Goal: Task Accomplishment & Management: Use online tool/utility

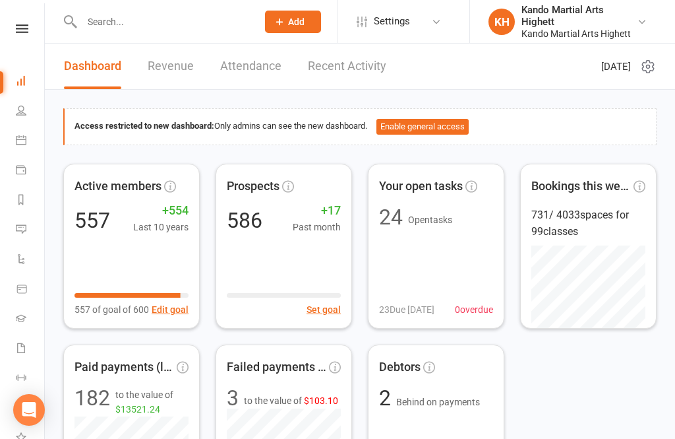
click at [20, 144] on icon at bounding box center [21, 140] width 11 height 11
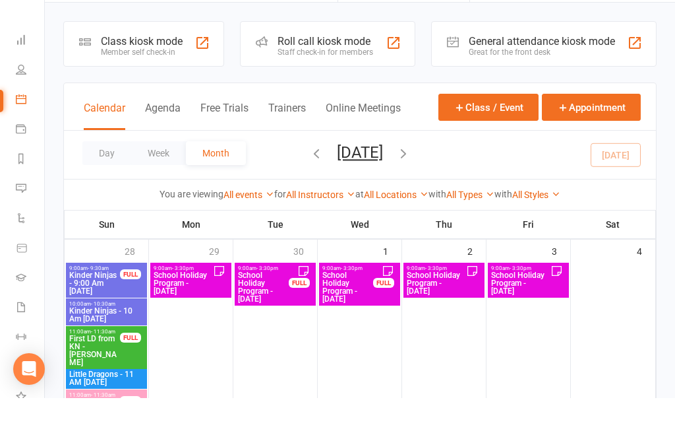
scroll to position [41, 0]
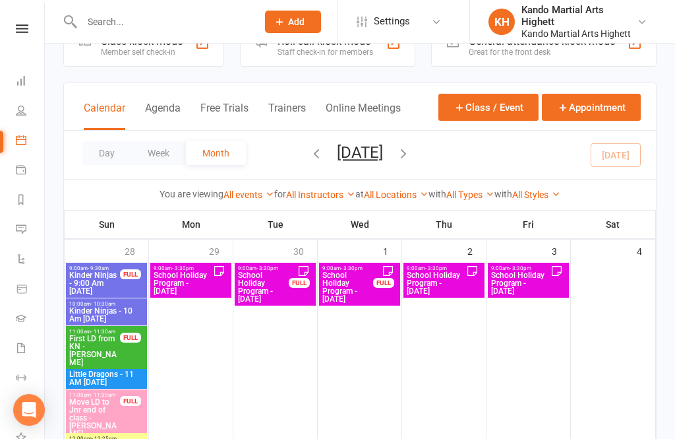
click at [509, 109] on button "Class / Event" at bounding box center [489, 107] width 100 height 27
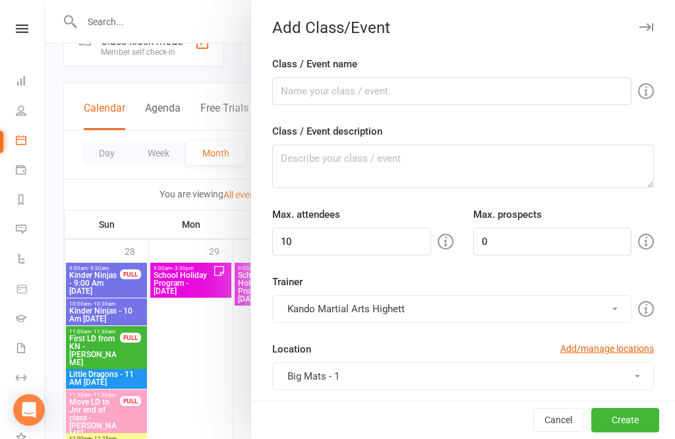
click at [164, 228] on div at bounding box center [360, 219] width 630 height 439
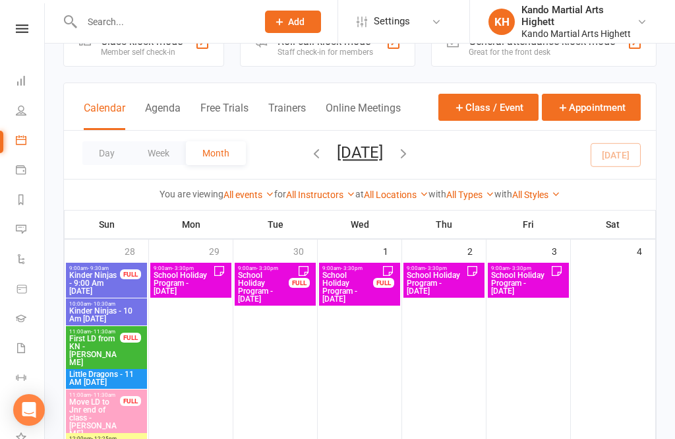
click at [212, 94] on div "Calendar Agenda Free Trials Trainers Online Meetings Class / Event Appointment" at bounding box center [360, 106] width 592 height 47
click at [586, 117] on button "Appointment" at bounding box center [591, 107] width 99 height 27
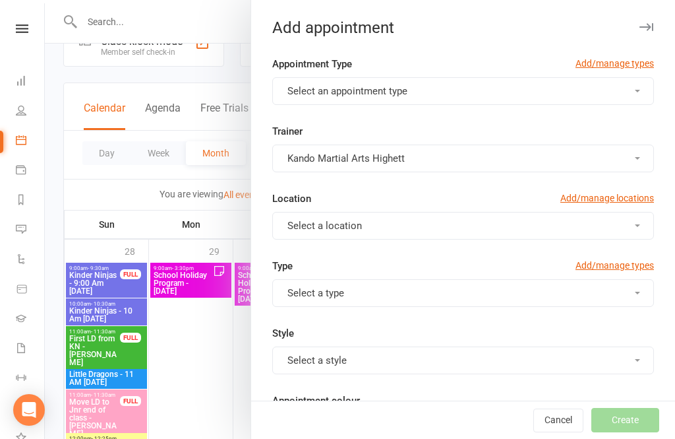
click at [473, 98] on button "Select an appointment type" at bounding box center [463, 91] width 382 height 28
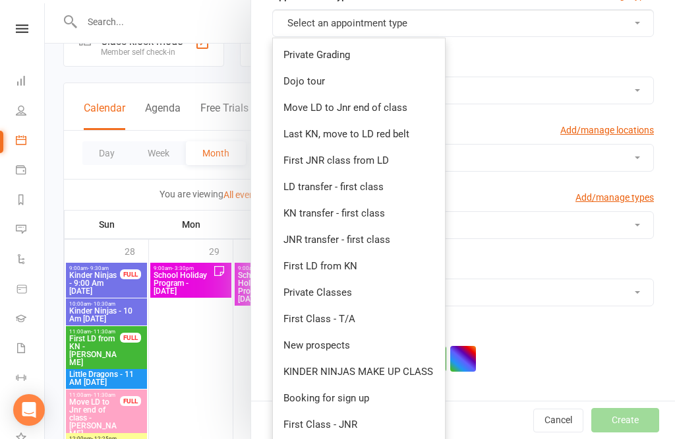
scroll to position [64, 0]
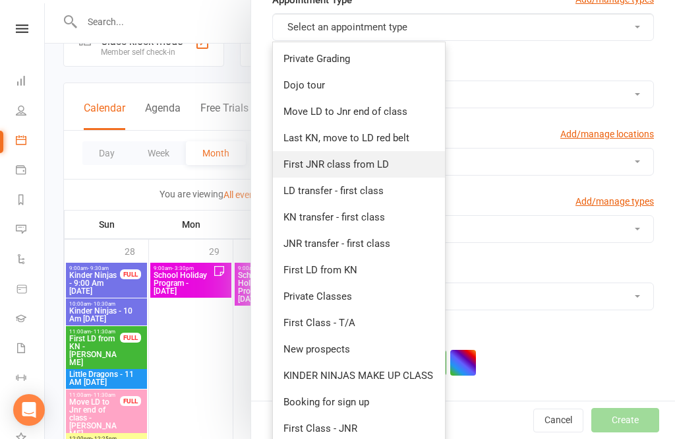
click at [377, 170] on link "First JNR class from LD" at bounding box center [359, 164] width 172 height 26
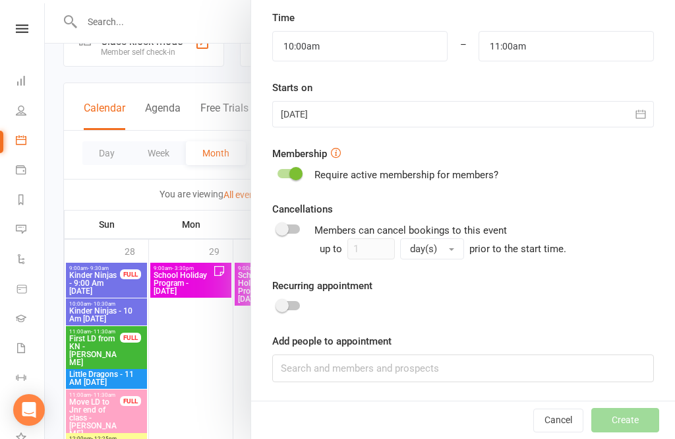
scroll to position [447, 0]
click at [426, 352] on div "Add people to appointment" at bounding box center [463, 358] width 382 height 49
click at [432, 375] on input at bounding box center [463, 369] width 382 height 28
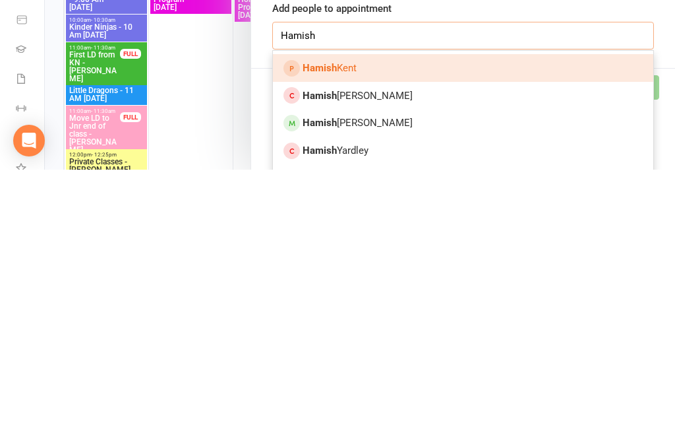
scroll to position [512, 0]
type input "Hamish"
click at [358, 385] on span "Hamish Ward" at bounding box center [358, 391] width 110 height 12
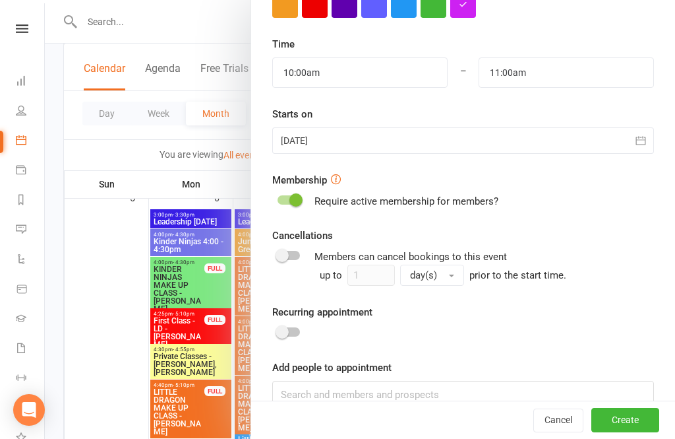
scroll to position [419, 0]
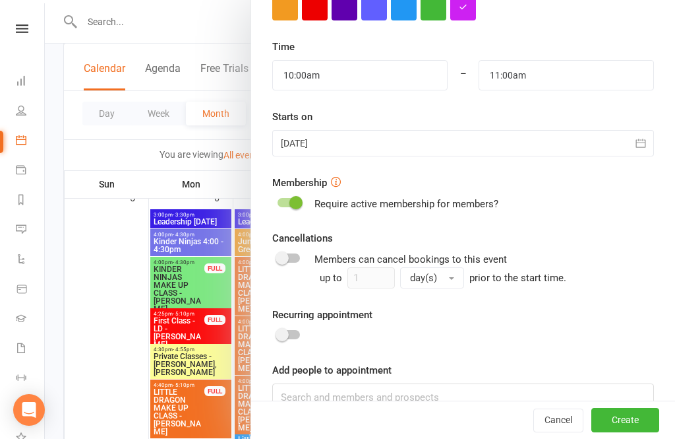
click at [640, 125] on div "Starts on 11 Oct 2025 October 2025 Sun Mon Tue Wed Thu Fri Sat 40 28 29 30 01 0…" at bounding box center [463, 132] width 382 height 47
click at [640, 134] on button "button" at bounding box center [641, 143] width 26 height 26
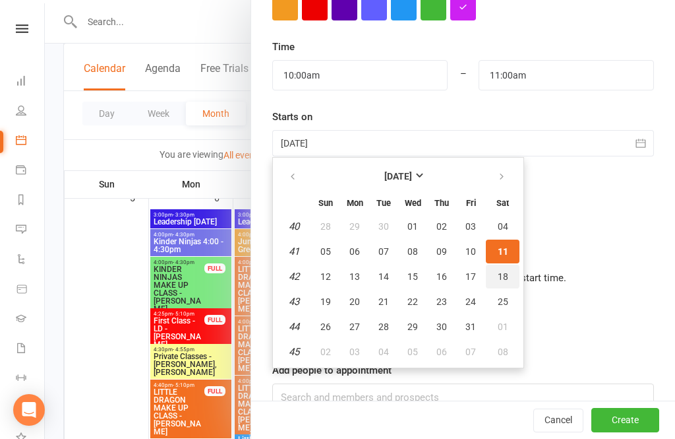
click at [512, 286] on button "18" at bounding box center [503, 276] width 34 height 24
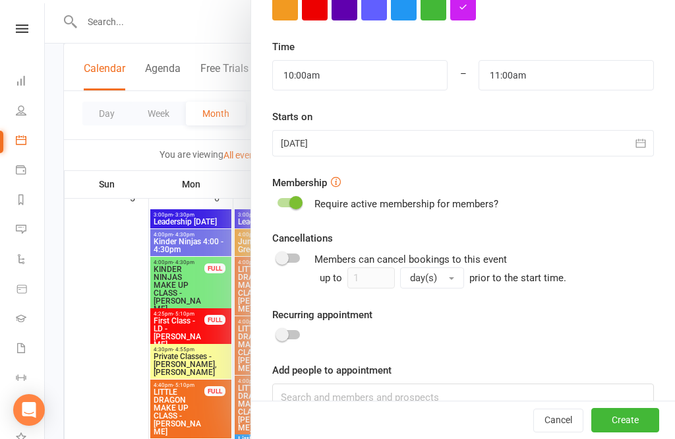
type input "18 Oct 2025"
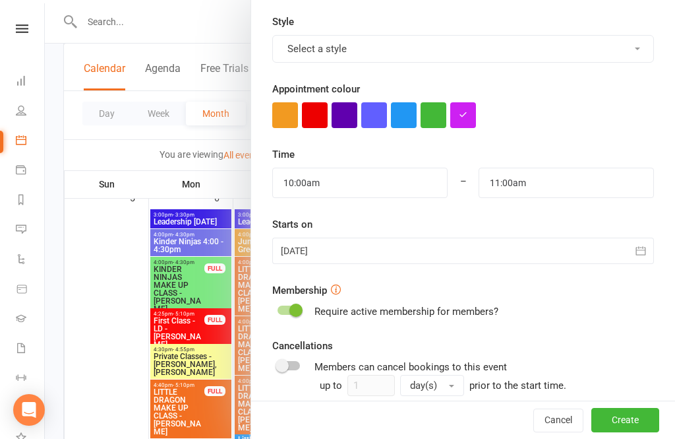
scroll to position [301, 0]
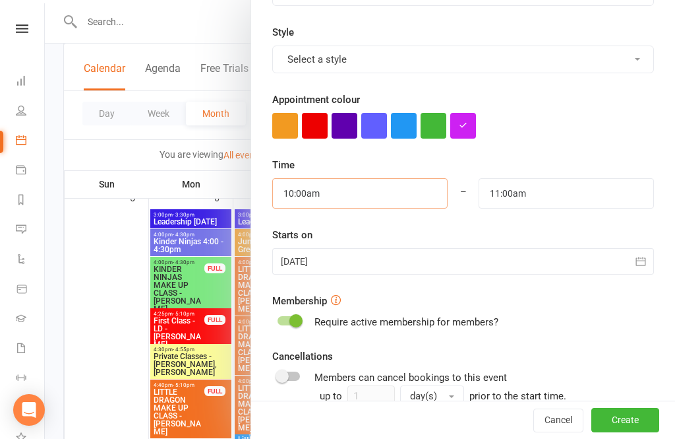
click at [395, 208] on input "10:00am" at bounding box center [359, 193] width 175 height 30
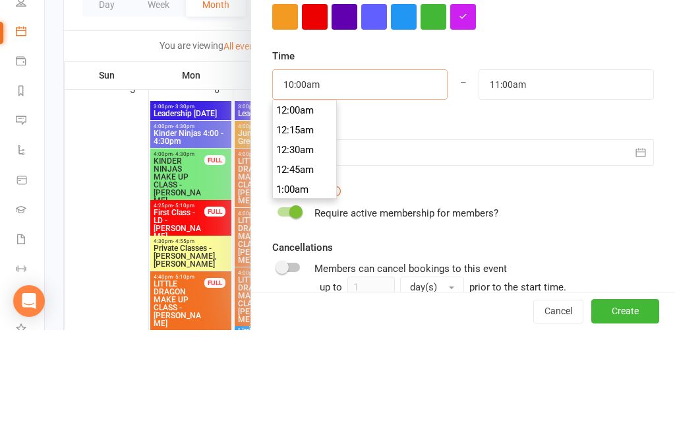
scroll to position [772, 0]
type input "1"
type input "2:00am"
type input "9"
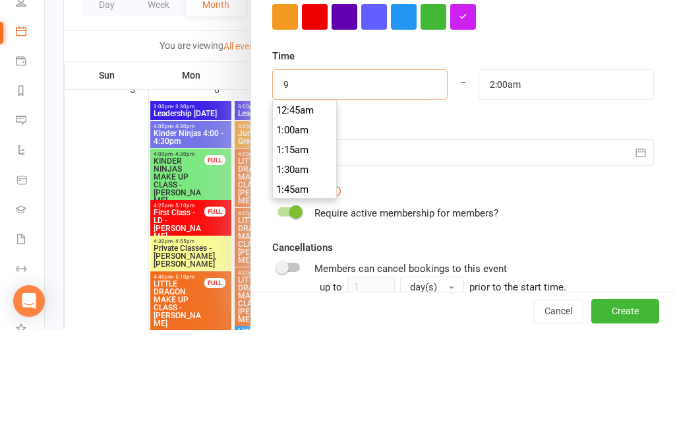
type input "10:00am"
type input "9:15"
type input "10:15am"
click at [317, 249] on li "9:15am" at bounding box center [304, 259] width 63 height 20
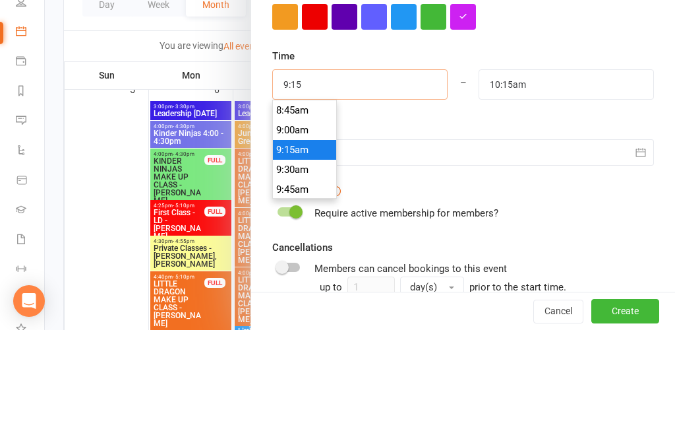
type input "9:15am"
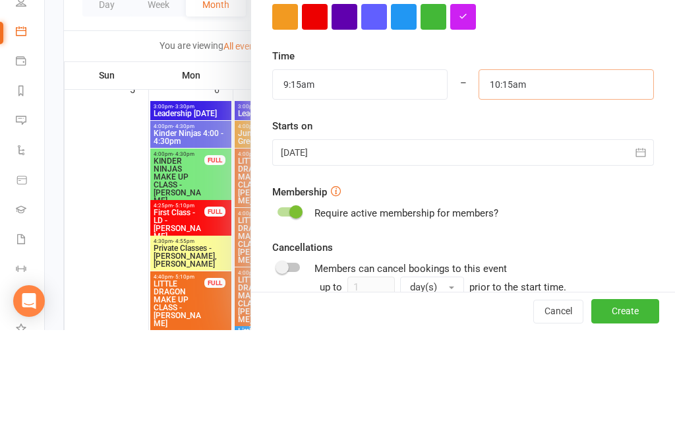
click at [592, 178] on input "10:15am" at bounding box center [566, 193] width 175 height 30
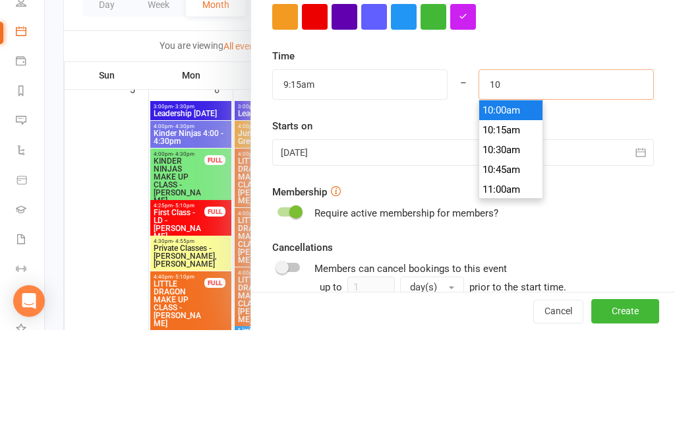
type input "1"
click at [339, 178] on input "9:15am" at bounding box center [359, 193] width 175 height 30
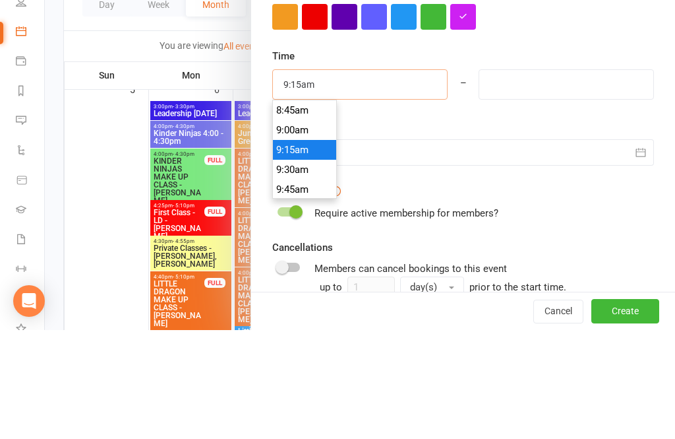
scroll to position [712, 0]
click at [303, 229] on li "9:15am" at bounding box center [304, 239] width 63 height 20
type input "9:15am"
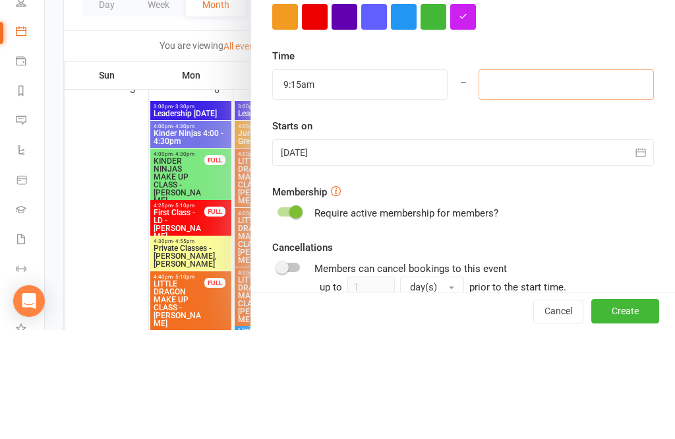
click at [559, 178] on input at bounding box center [566, 193] width 175 height 30
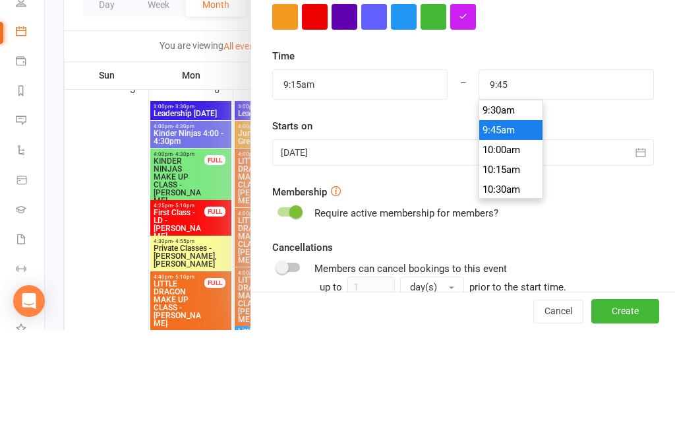
click at [515, 229] on li "9:45am" at bounding box center [510, 239] width 63 height 20
type input "9:45am"
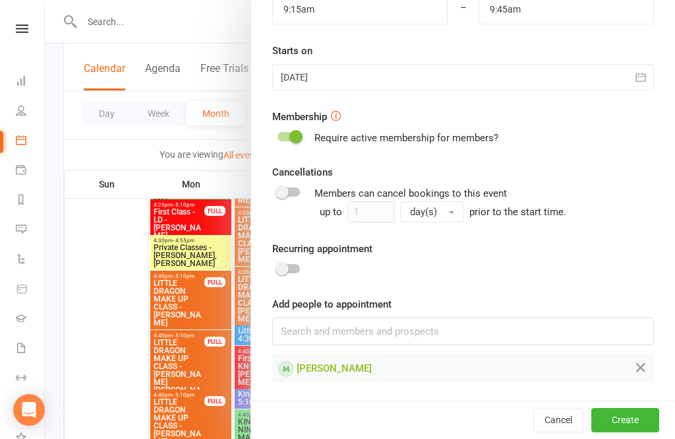
scroll to position [484, 0]
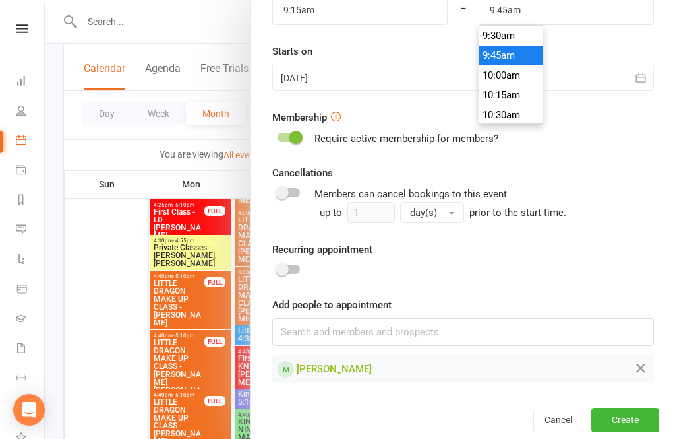
click at [526, 59] on li "9:45am" at bounding box center [510, 56] width 63 height 20
click at [514, 56] on li "9:45am" at bounding box center [510, 56] width 63 height 20
click at [524, 55] on li "9:45am" at bounding box center [510, 56] width 63 height 20
click at [634, 427] on button "Create" at bounding box center [626, 420] width 68 height 24
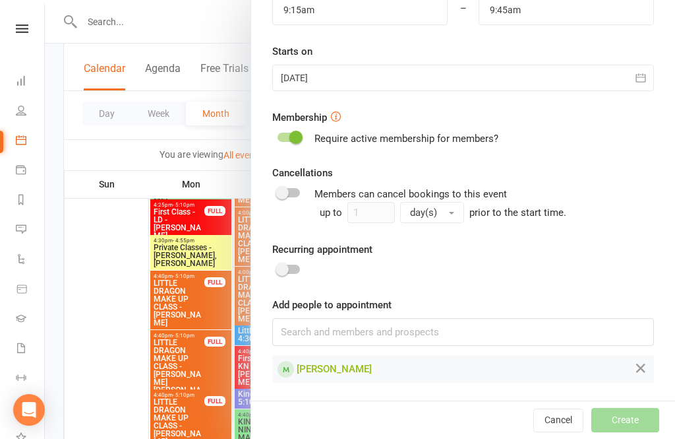
click at [628, 418] on div "Cancel Create" at bounding box center [463, 420] width 424 height 38
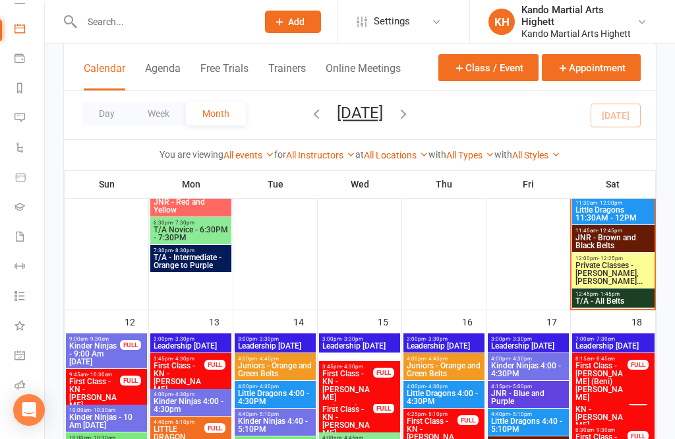
scroll to position [111, 1]
click at [24, 388] on icon at bounding box center [20, 385] width 11 height 11
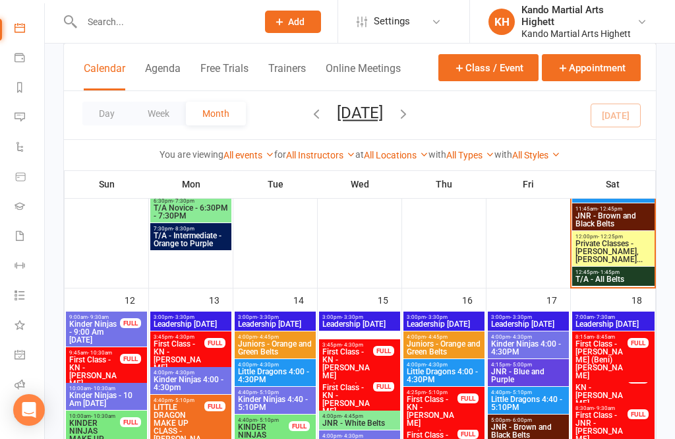
scroll to position [111, 1]
click at [21, 387] on icon at bounding box center [20, 385] width 11 height 11
click at [22, 385] on icon at bounding box center [20, 385] width 11 height 11
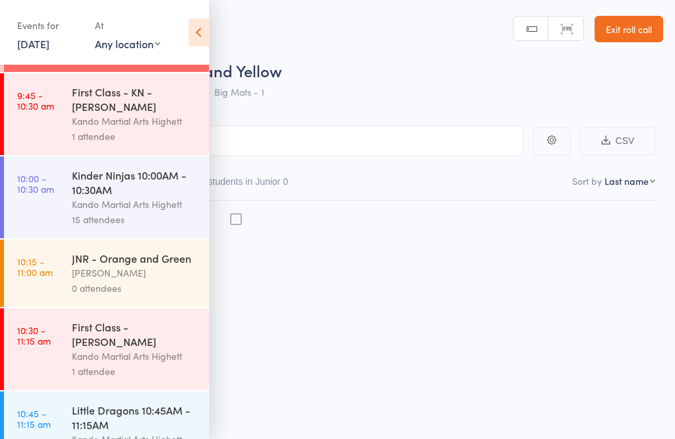
scroll to position [781, 0]
click at [54, 195] on time "10:00 - 10:30 am" at bounding box center [35, 183] width 37 height 21
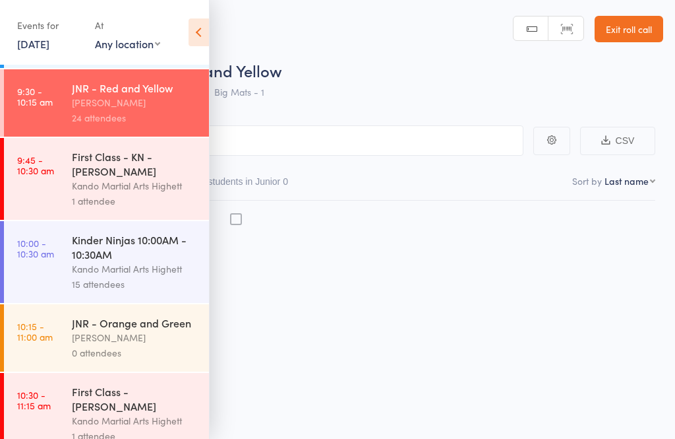
scroll to position [712, 0]
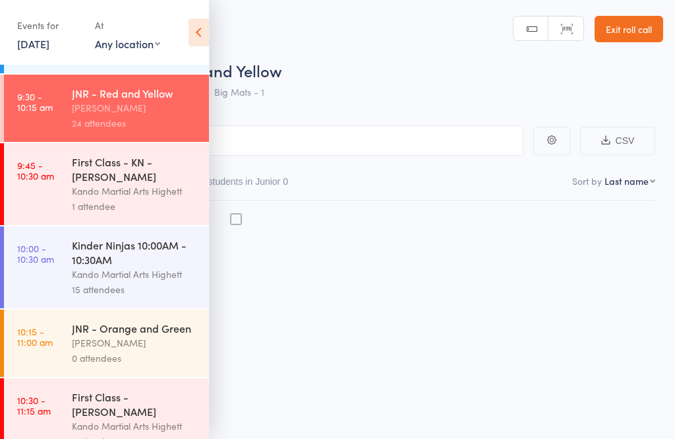
click at [158, 266] on div "Kinder Ninjas 10:00AM - 10:30AM" at bounding box center [135, 251] width 126 height 29
click at [133, 266] on div "Kinder Ninjas 10:00AM - 10:30AM" at bounding box center [135, 251] width 126 height 29
click at [145, 255] on div "Kinder Ninjas 10:00AM - 10:30AM Kando Martial Arts Highett 15 attendees" at bounding box center [140, 267] width 137 height 82
click at [162, 282] on div "Kando Martial Arts Highett" at bounding box center [135, 273] width 126 height 15
click at [189, 266] on div "Kinder Ninjas 10:00AM - 10:30AM" at bounding box center [135, 251] width 126 height 29
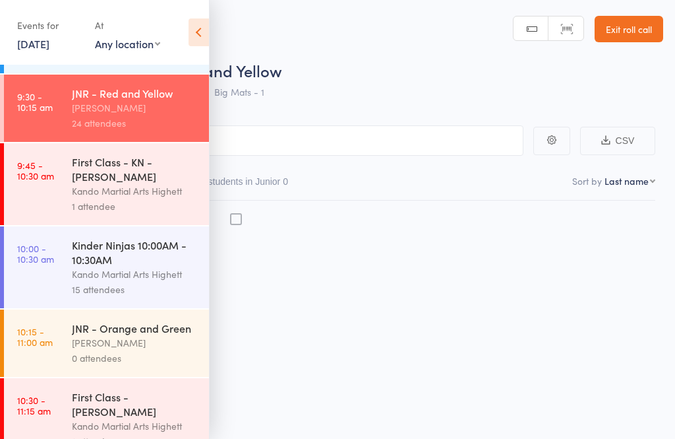
click at [98, 266] on div "Kinder Ninjas 10:00AM - 10:30AM" at bounding box center [135, 251] width 126 height 29
click at [108, 266] on div "Kinder Ninjas 10:00AM - 10:30AM" at bounding box center [135, 251] width 126 height 29
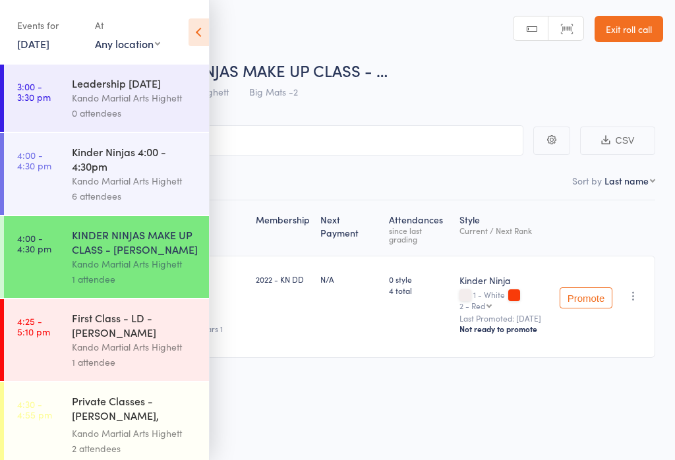
click at [202, 44] on icon at bounding box center [199, 32] width 20 height 28
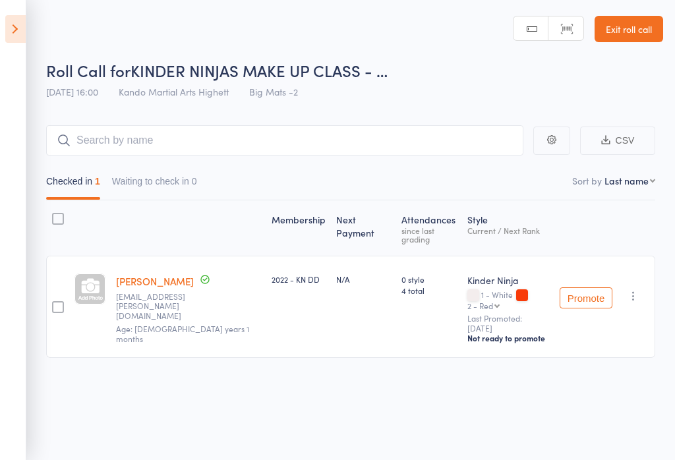
click at [200, 33] on header "Roll Call for KINDER NINJAS MAKE UP CLASS - … 06 Oct 16:00 Kando Martial Arts H…" at bounding box center [337, 53] width 675 height 106
click at [616, 40] on link "Exit roll call" at bounding box center [629, 29] width 69 height 26
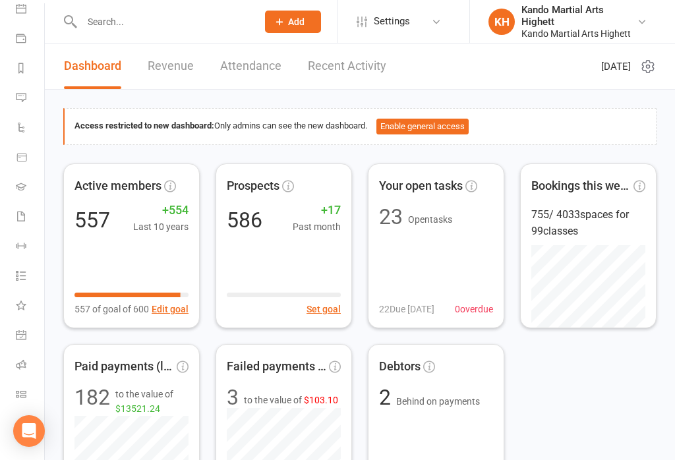
scroll to position [131, 0]
click at [17, 368] on icon at bounding box center [21, 364] width 11 height 11
click at [26, 360] on link "Roll call" at bounding box center [31, 366] width 30 height 30
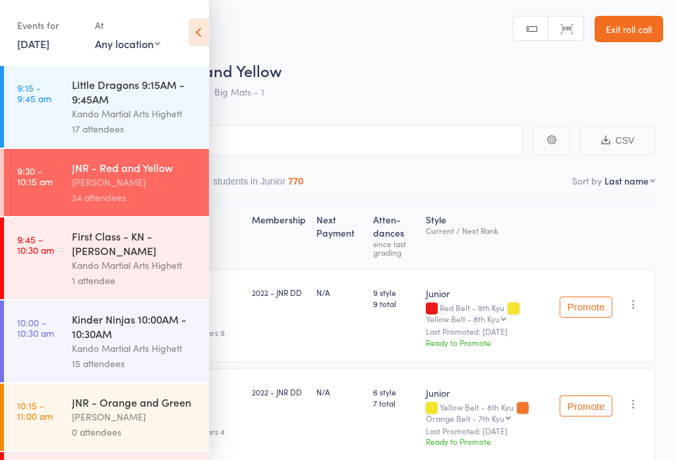
scroll to position [733, 0]
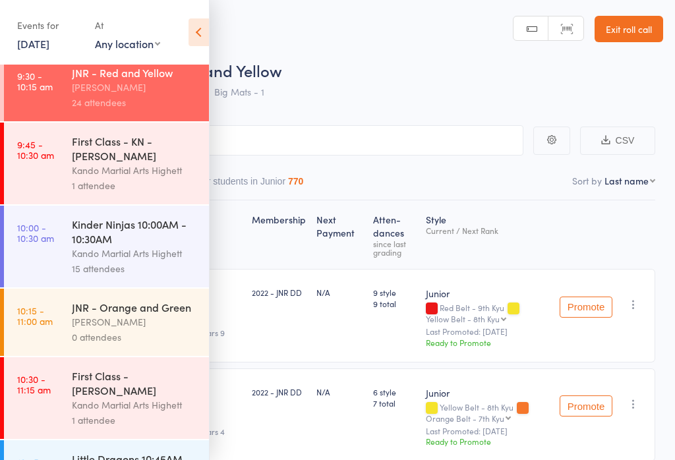
click at [121, 246] on div "Kinder Ninjas 10:00AM - 10:30AM" at bounding box center [135, 231] width 126 height 29
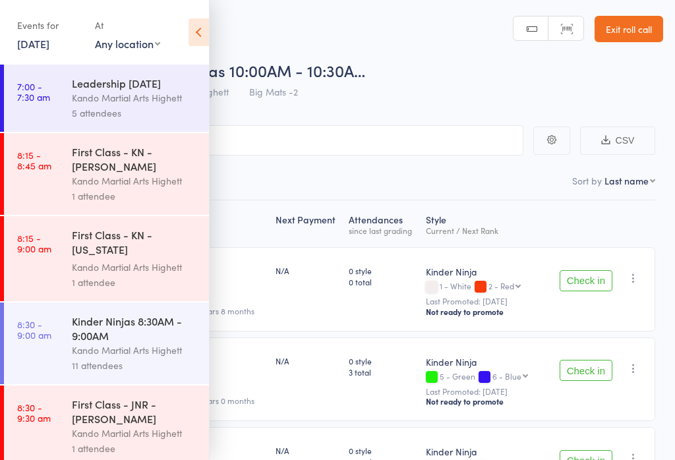
click at [194, 30] on icon at bounding box center [199, 32] width 20 height 28
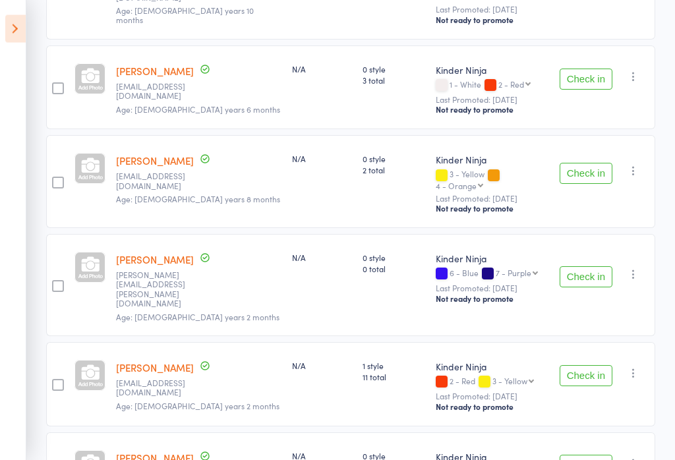
scroll to position [1145, 0]
click at [601, 266] on button "Check in" at bounding box center [586, 276] width 53 height 21
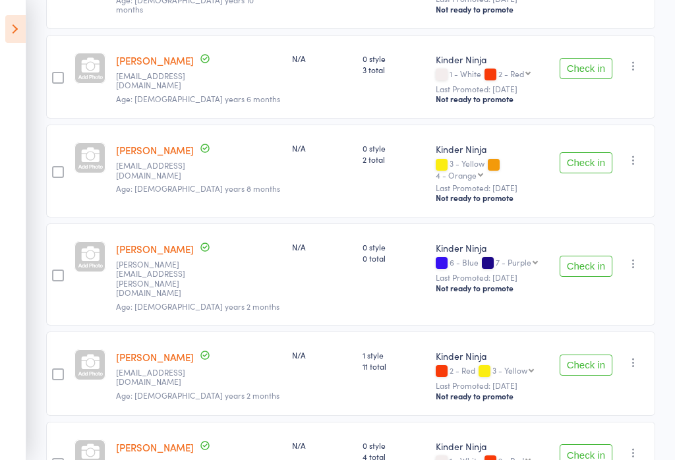
scroll to position [1155, 0]
click at [605, 257] on button "Check in" at bounding box center [586, 267] width 53 height 21
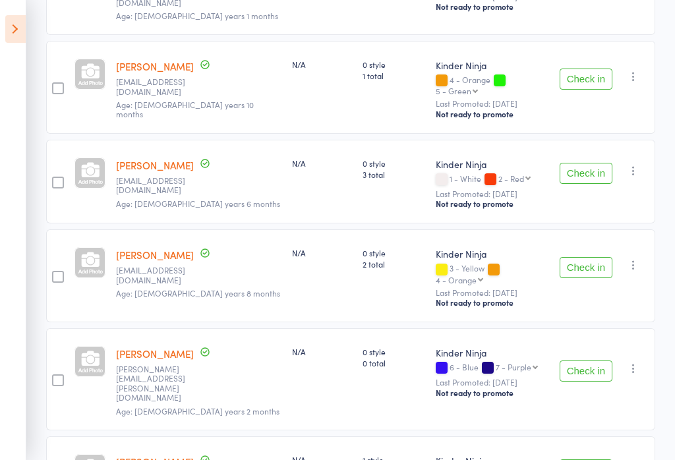
scroll to position [1033, 0]
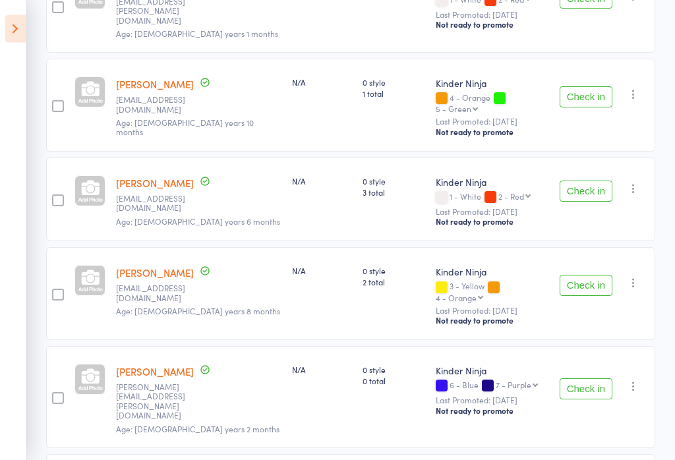
click at [600, 379] on button "Check in" at bounding box center [586, 389] width 53 height 21
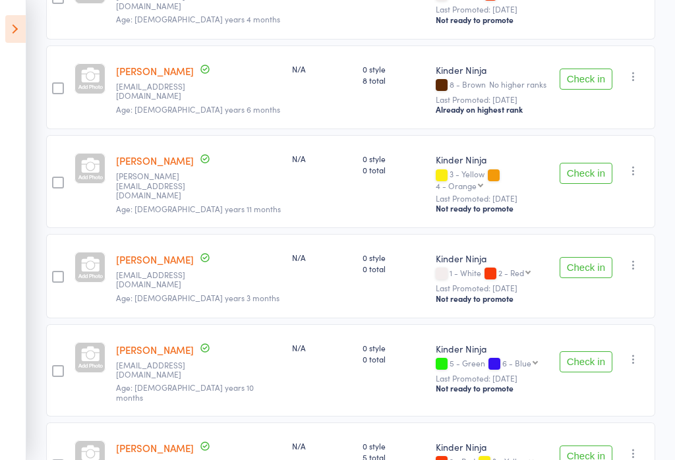
scroll to position [479, 0]
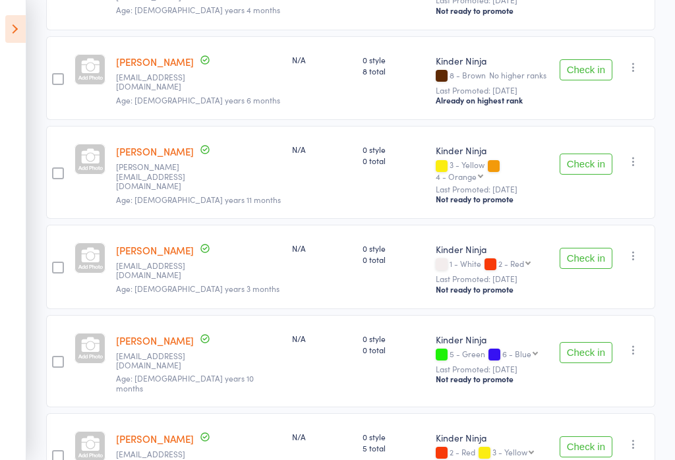
click at [573, 59] on button "Check in" at bounding box center [586, 69] width 53 height 21
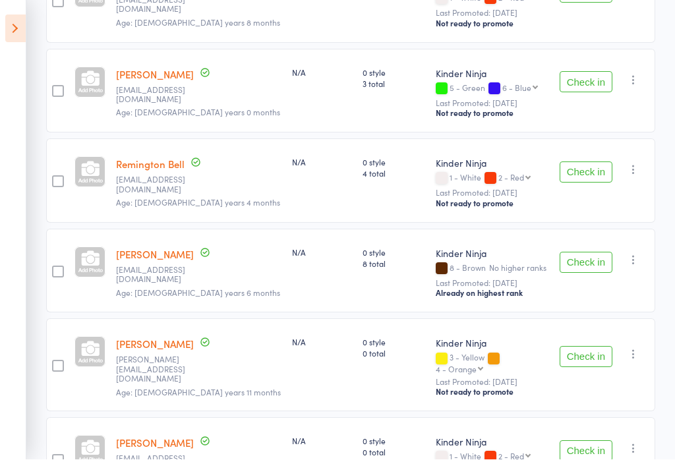
scroll to position [298, 0]
click at [583, 164] on button "Check in" at bounding box center [586, 171] width 53 height 21
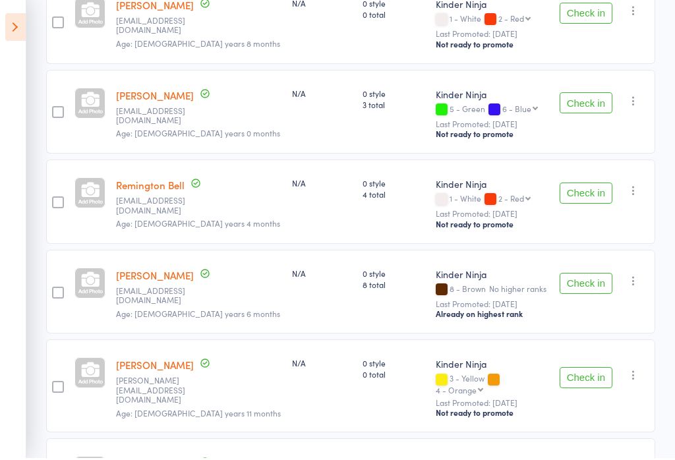
scroll to position [276, 0]
click at [580, 96] on button "Check in" at bounding box center [586, 102] width 53 height 21
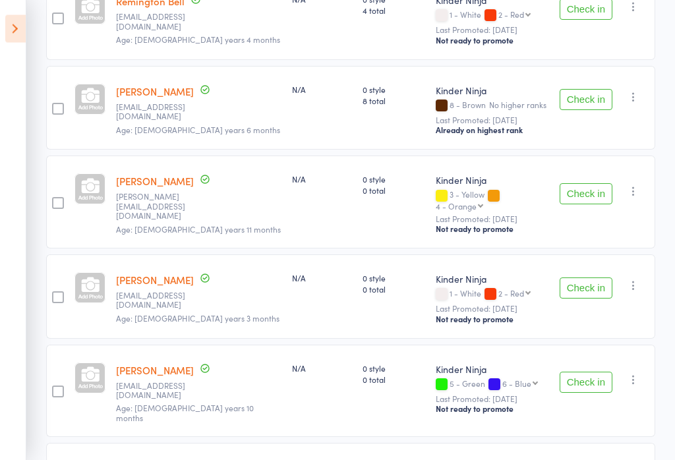
scroll to position [534, 0]
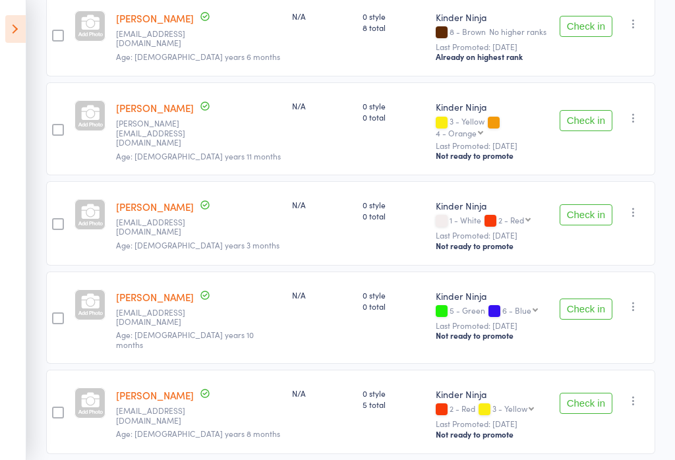
click at [584, 299] on button "Check in" at bounding box center [586, 309] width 53 height 21
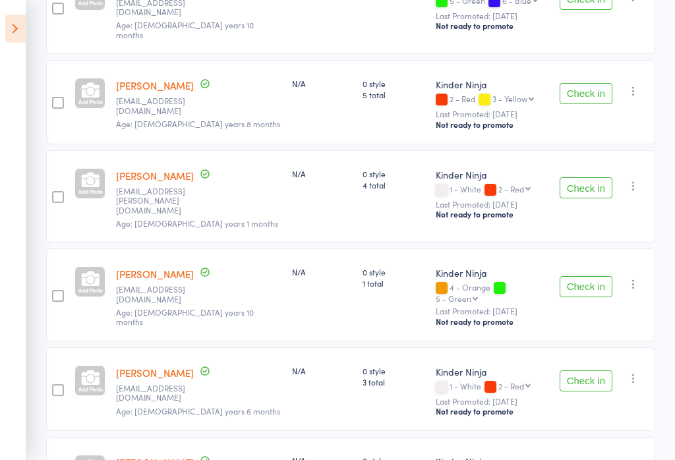
click at [587, 277] on button "Check in" at bounding box center [586, 287] width 53 height 21
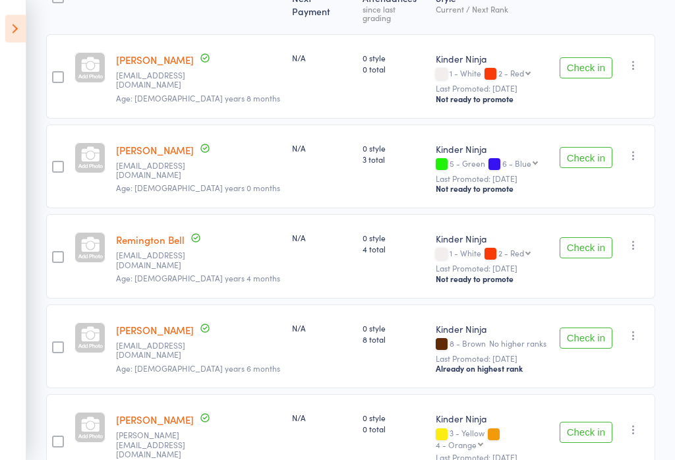
scroll to position [222, 0]
click at [629, 241] on icon "button" at bounding box center [633, 244] width 13 height 13
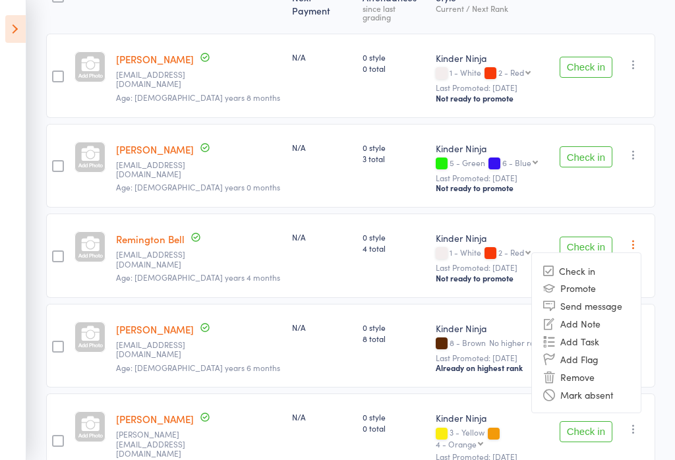
click at [644, 214] on div "Check in Check in Promote Send message Add Note Add Task Add Flag Remove Mark a…" at bounding box center [605, 256] width 101 height 84
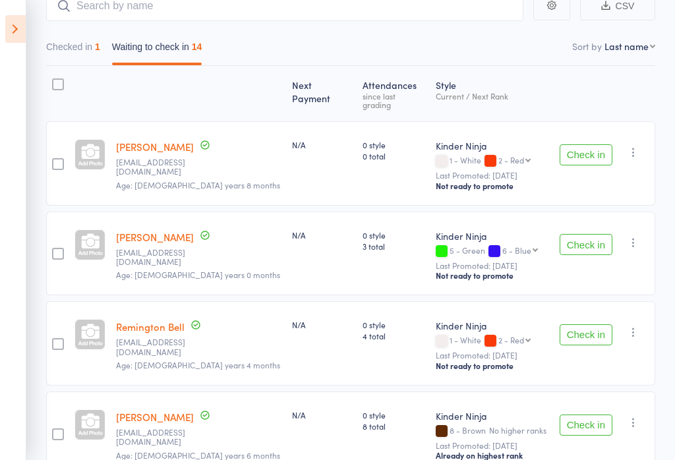
scroll to position [0, 0]
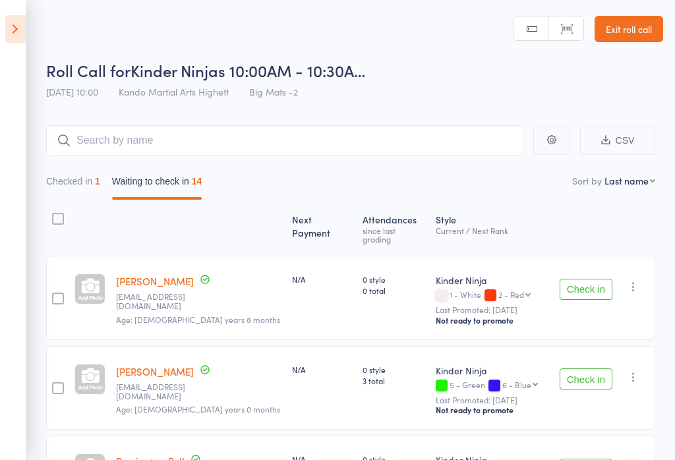
click at [62, 188] on button "Checked in 1" at bounding box center [73, 184] width 54 height 30
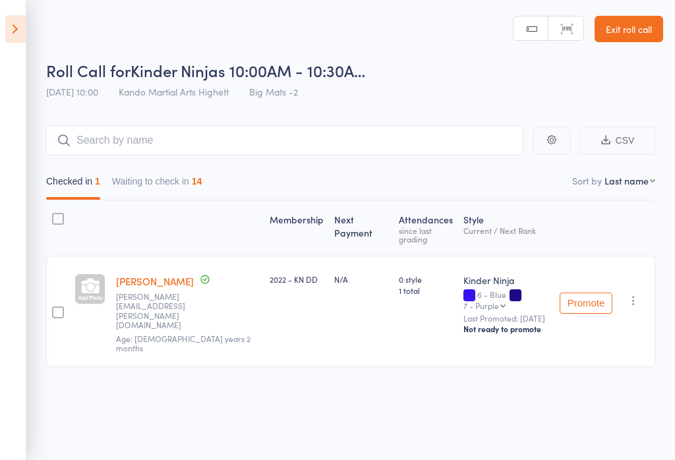
click at [150, 199] on button "Waiting to check in 14" at bounding box center [157, 184] width 90 height 30
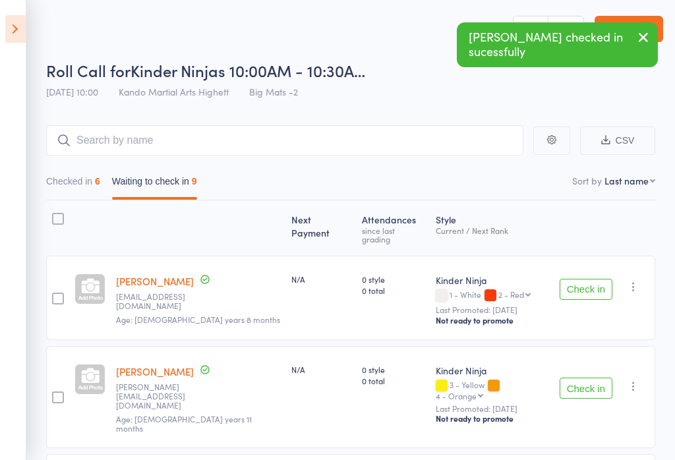
click at [75, 179] on button "Checked in 6" at bounding box center [73, 184] width 54 height 30
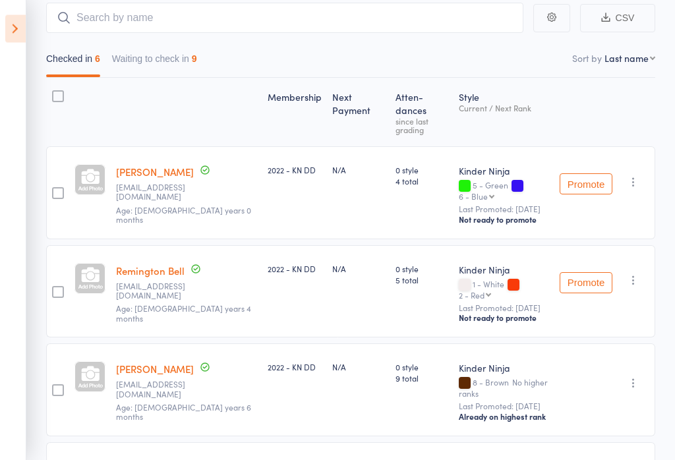
click at [640, 274] on icon "button" at bounding box center [633, 280] width 13 height 13
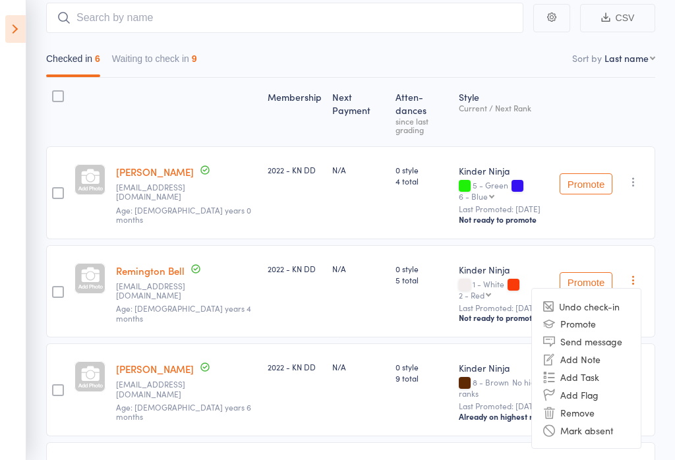
click at [605, 298] on li "Undo check-in" at bounding box center [586, 306] width 109 height 16
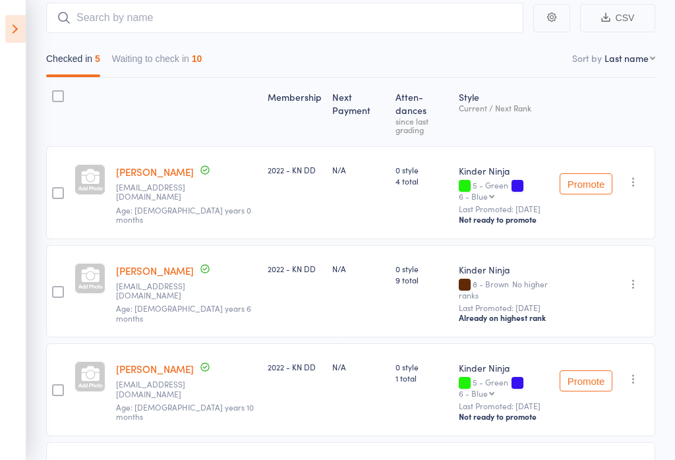
click at [142, 54] on button "Waiting to check in 10" at bounding box center [157, 62] width 90 height 30
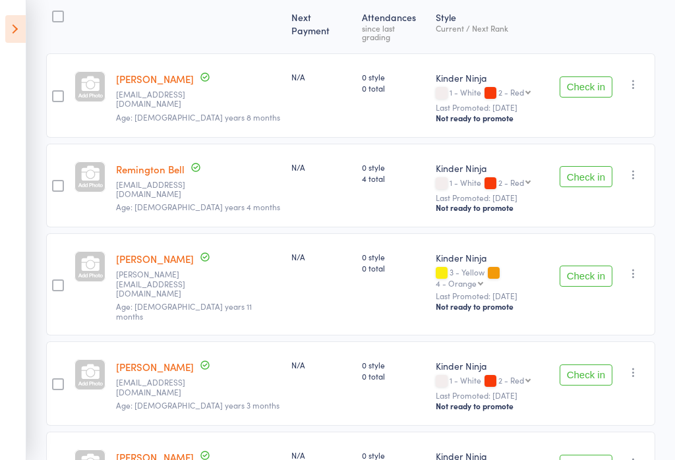
scroll to position [201, 0]
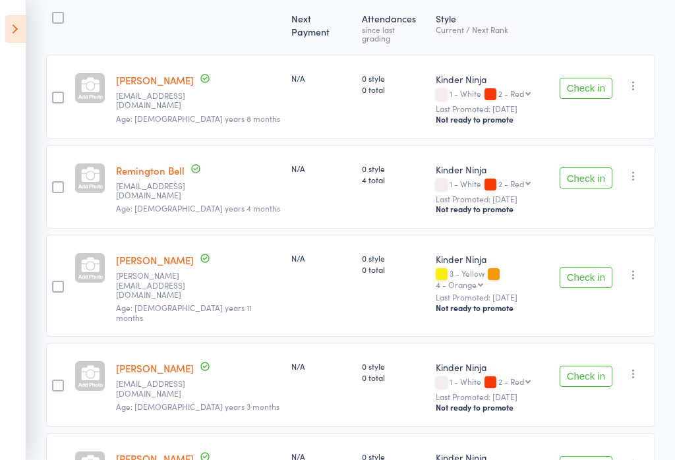
click at [602, 267] on button "Check in" at bounding box center [586, 277] width 53 height 21
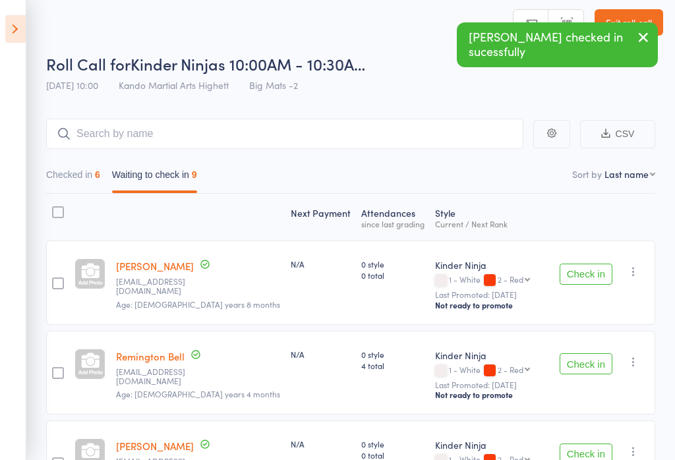
scroll to position [0, 0]
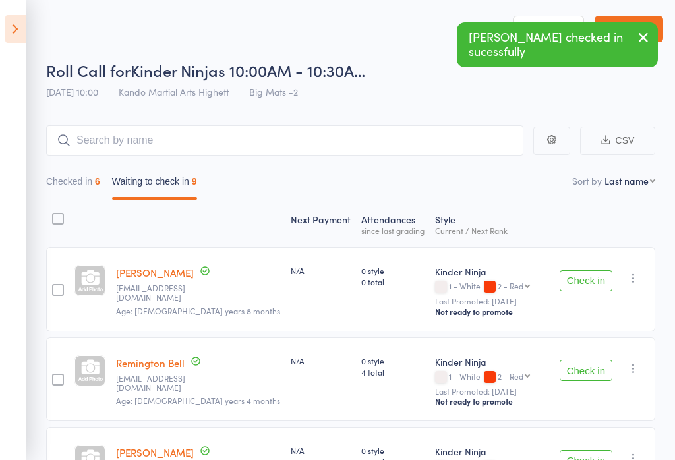
click at [96, 185] on button "Checked in 6" at bounding box center [73, 184] width 54 height 30
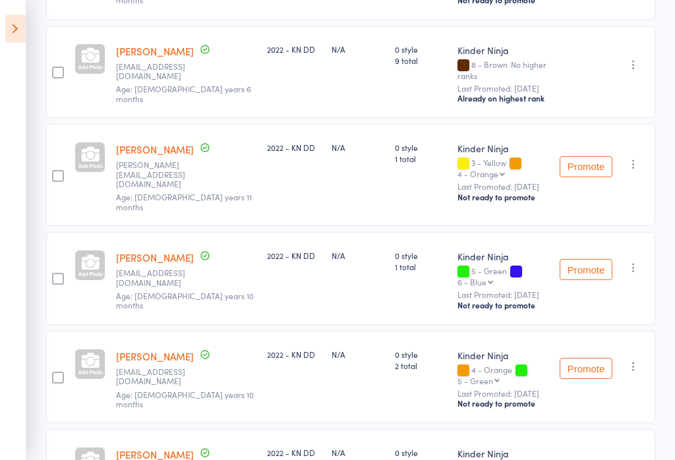
scroll to position [342, 0]
click at [156, 160] on small "[PERSON_NAME][EMAIL_ADDRESS][DOMAIN_NAME]" at bounding box center [159, 174] width 86 height 28
click at [161, 142] on link "[PERSON_NAME]" at bounding box center [155, 149] width 78 height 14
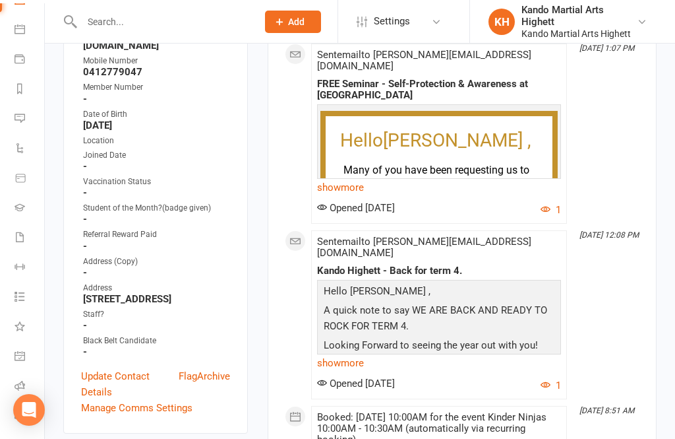
scroll to position [315, 0]
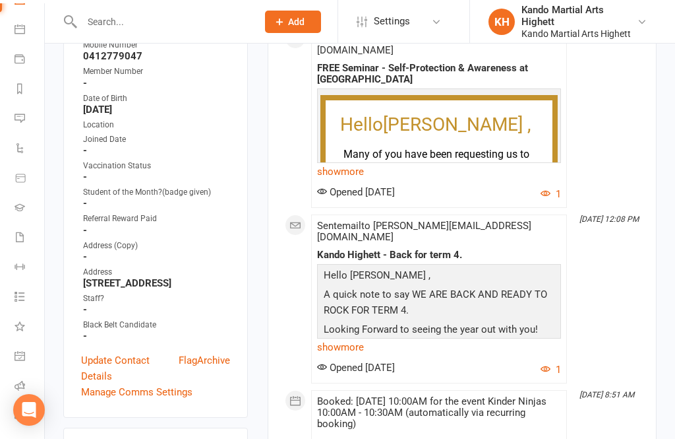
click at [24, 42] on link "Calendar" at bounding box center [30, 31] width 30 height 30
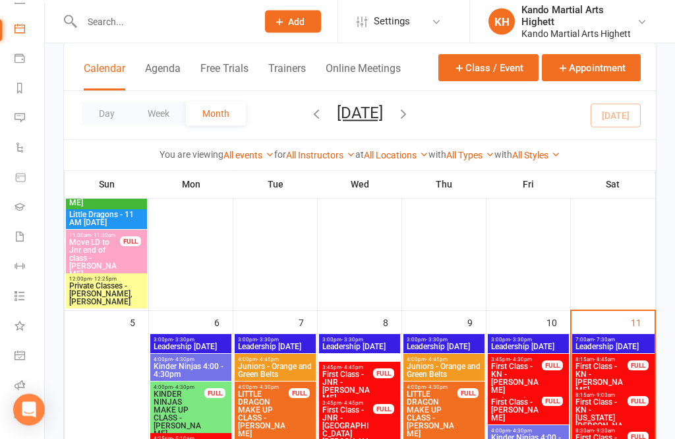
scroll to position [235, 0]
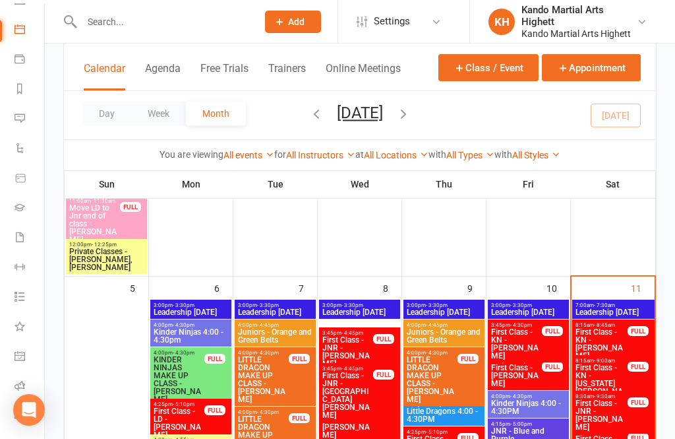
click at [21, 386] on icon at bounding box center [20, 385] width 11 height 11
